Goal: Information Seeking & Learning: Find specific fact

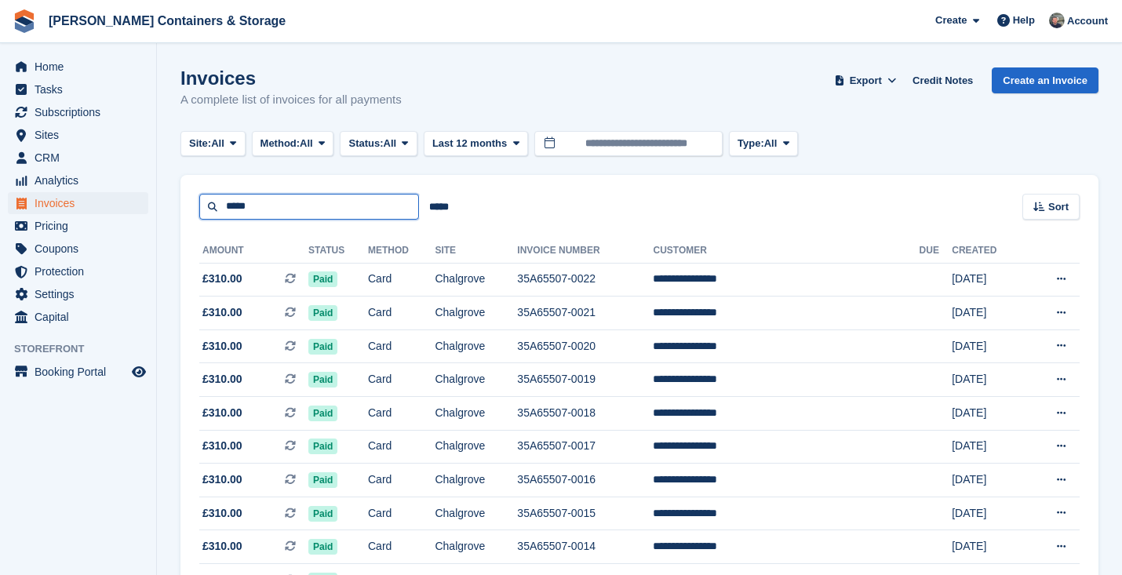
click at [256, 195] on input "*****" at bounding box center [309, 207] width 220 height 26
type input "****"
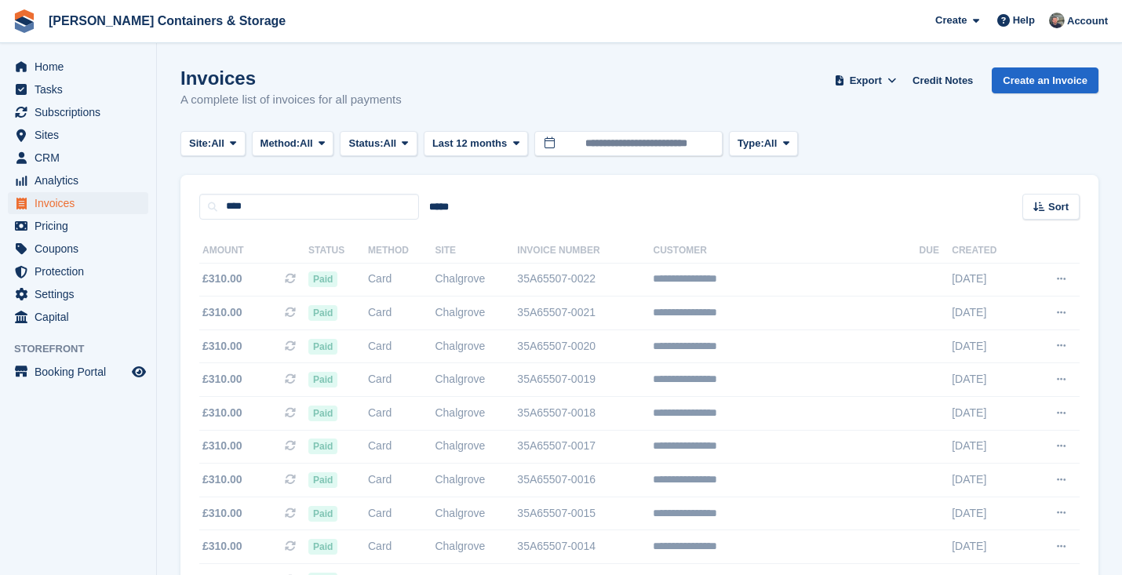
click at [315, 213] on div at bounding box center [741, 502] width 1122 height 742
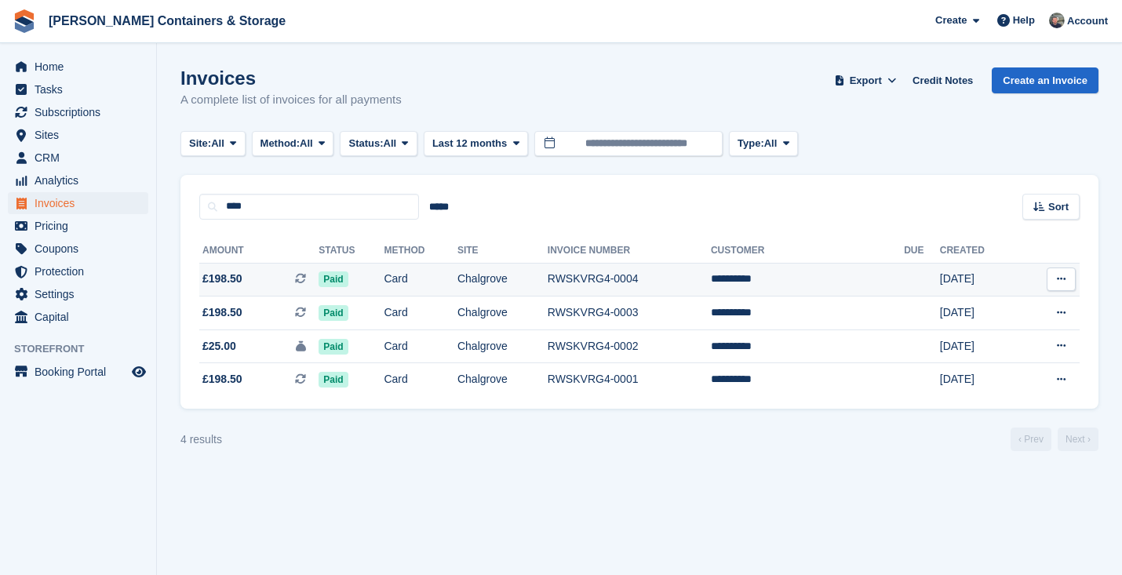
click at [413, 290] on td "Card" at bounding box center [421, 280] width 74 height 34
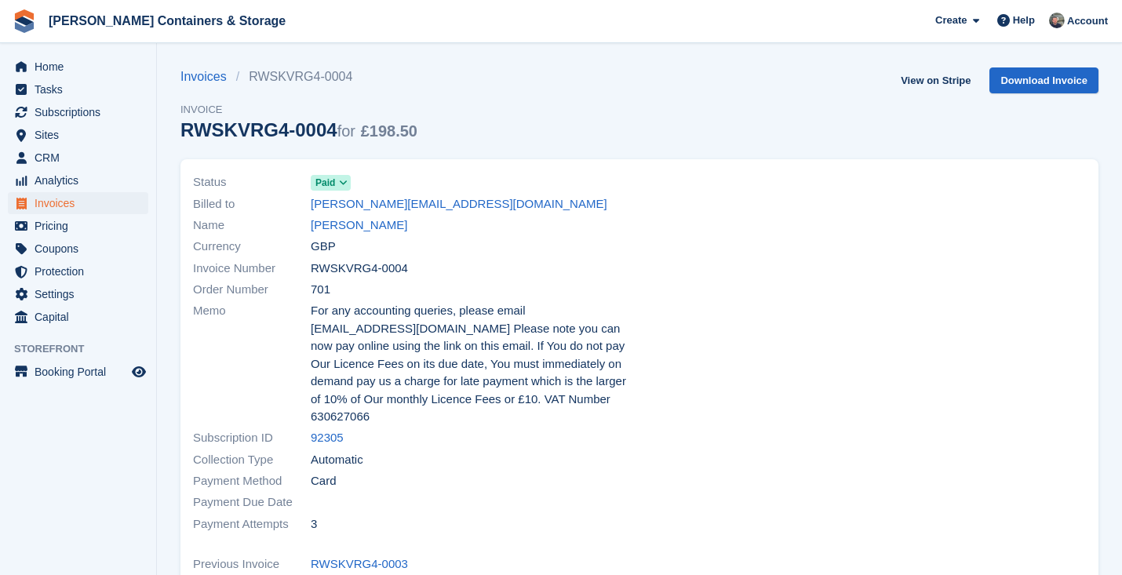
drag, startPoint x: 474, startPoint y: 203, endPoint x: 293, endPoint y: 204, distance: 181.2
click at [293, 204] on div "Billed to [PERSON_NAME][EMAIL_ADDRESS][DOMAIN_NAME]" at bounding box center [411, 203] width 437 height 21
copy div "[PERSON_NAME][EMAIL_ADDRESS][DOMAIN_NAME]"
click at [443, 236] on div "Currency GBP" at bounding box center [411, 246] width 437 height 21
drag, startPoint x: 495, startPoint y: 202, endPoint x: 308, endPoint y: 207, distance: 186.8
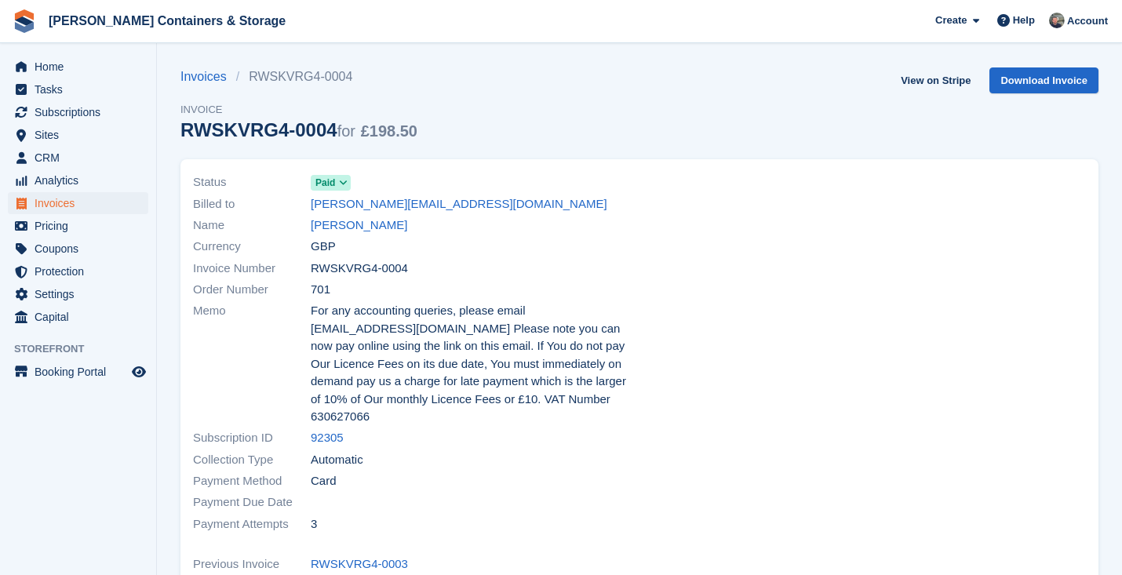
click at [308, 207] on div "Billed to [PERSON_NAME][EMAIL_ADDRESS][DOMAIN_NAME]" at bounding box center [411, 203] width 437 height 21
click at [763, 276] on div at bounding box center [867, 352] width 456 height 381
